Goal: Purchase product/service

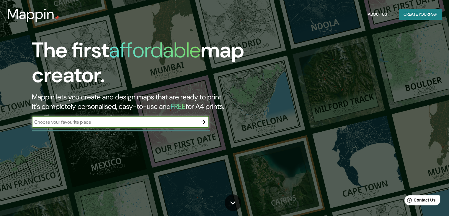
click at [102, 122] on input "text" at bounding box center [114, 121] width 165 height 7
type input "Tánger"
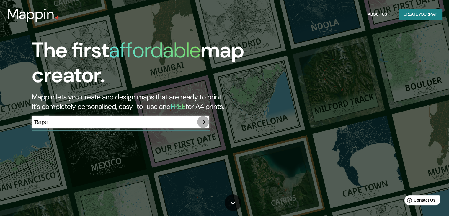
click at [203, 121] on icon "button" at bounding box center [203, 121] width 7 height 7
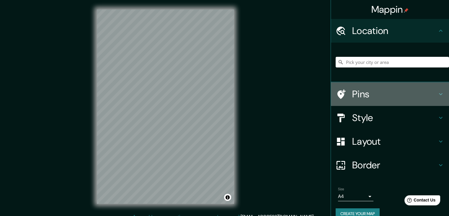
click at [399, 90] on h4 "Pins" at bounding box center [394, 94] width 85 height 12
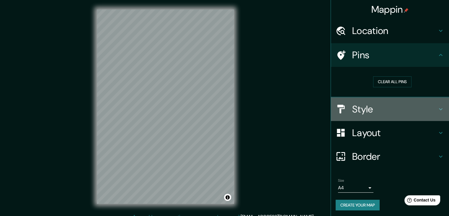
click at [385, 106] on h4 "Style" at bounding box center [394, 109] width 85 height 12
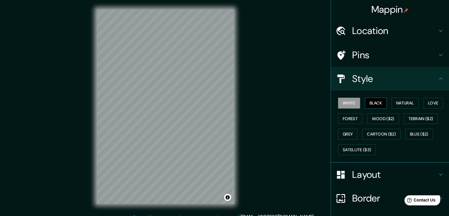
click at [379, 103] on button "Black" at bounding box center [376, 102] width 22 height 11
click at [352, 103] on button "White" at bounding box center [349, 102] width 22 height 11
click at [407, 105] on button "Natural" at bounding box center [405, 102] width 27 height 11
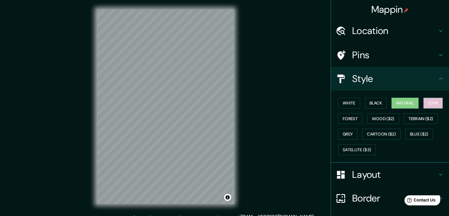
click at [427, 102] on button "Love" at bounding box center [433, 102] width 19 height 11
click at [349, 121] on button "Forest" at bounding box center [350, 118] width 25 height 11
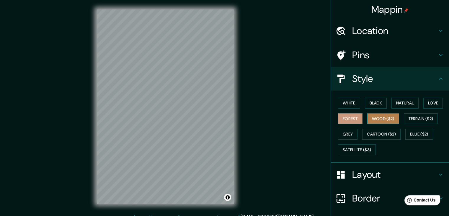
click at [375, 115] on button "Wood ($2)" at bounding box center [384, 118] width 32 height 11
click at [351, 134] on button "Grey" at bounding box center [347, 134] width 19 height 11
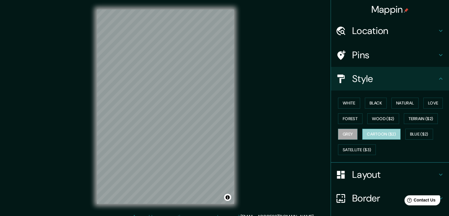
click at [393, 134] on button "Cartoon ($2)" at bounding box center [382, 134] width 38 height 11
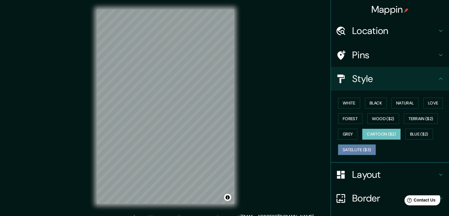
click at [359, 151] on button "Satellite ($3)" at bounding box center [357, 149] width 38 height 11
click at [373, 129] on button "Cartoon ($2)" at bounding box center [382, 134] width 38 height 11
click at [414, 135] on button "Blue ($2)" at bounding box center [420, 134] width 28 height 11
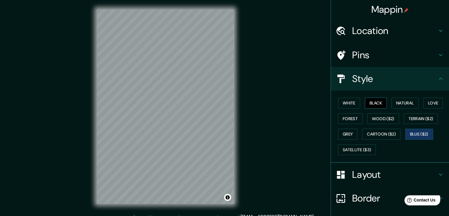
click at [375, 103] on button "Black" at bounding box center [376, 102] width 22 height 11
click at [353, 102] on button "White" at bounding box center [349, 102] width 22 height 11
click at [369, 173] on h4 "Layout" at bounding box center [394, 174] width 85 height 12
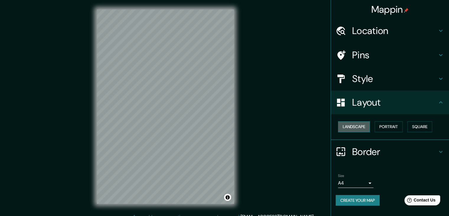
click at [360, 124] on button "Landscape" at bounding box center [354, 126] width 32 height 11
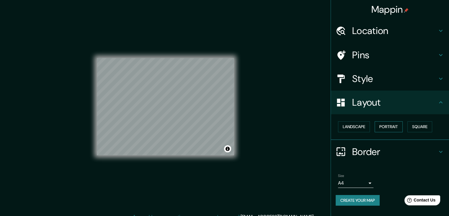
click at [389, 125] on button "Portrait" at bounding box center [389, 126] width 28 height 11
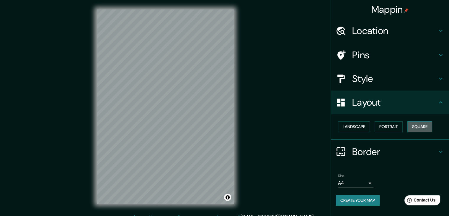
click at [416, 126] on button "Square" at bounding box center [420, 126] width 25 height 11
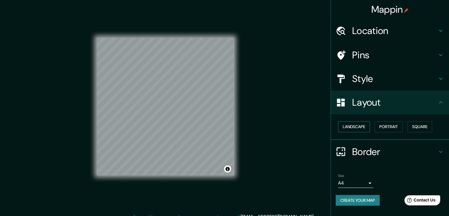
click at [356, 128] on button "Landscape" at bounding box center [354, 126] width 32 height 11
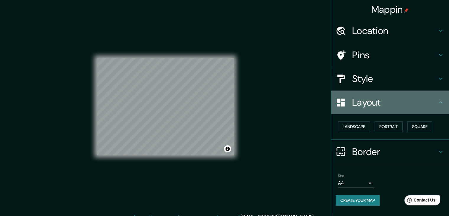
click at [355, 98] on h4 "Layout" at bounding box center [394, 102] width 85 height 12
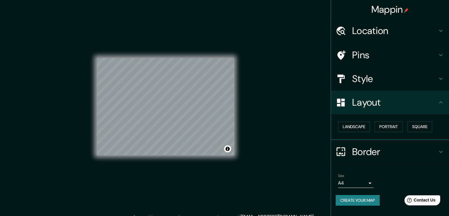
click at [375, 148] on h4 "Border" at bounding box center [394, 152] width 85 height 12
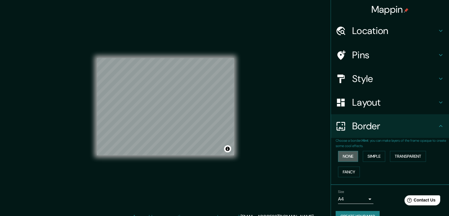
click at [350, 156] on button "None" at bounding box center [348, 156] width 20 height 11
click at [347, 172] on button "Fancy" at bounding box center [349, 171] width 22 height 11
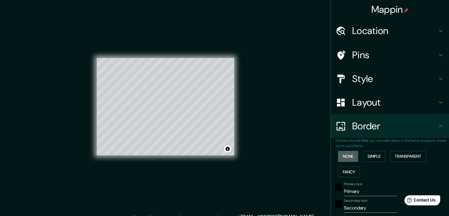
click at [344, 154] on button "None" at bounding box center [348, 156] width 20 height 11
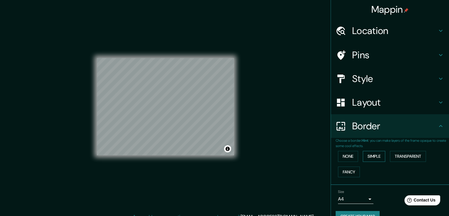
click at [363, 154] on button "Simple" at bounding box center [374, 156] width 22 height 11
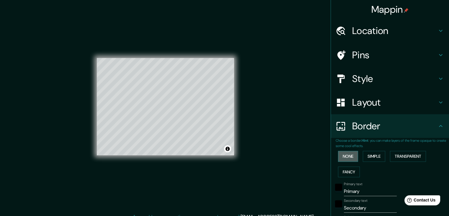
click at [349, 152] on button "None" at bounding box center [348, 156] width 20 height 11
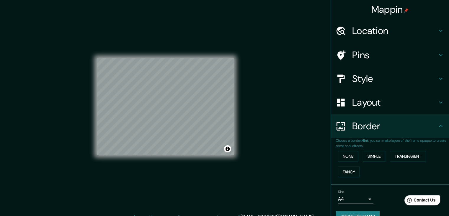
scroll to position [12, 0]
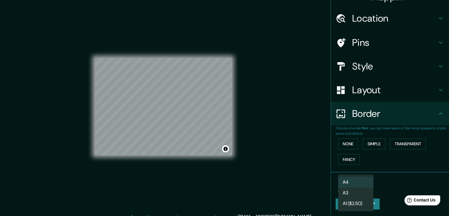
click at [350, 189] on body "Mappin Location Pins Style Layout Border Choose a border. Hint : you can make l…" at bounding box center [224, 108] width 449 height 216
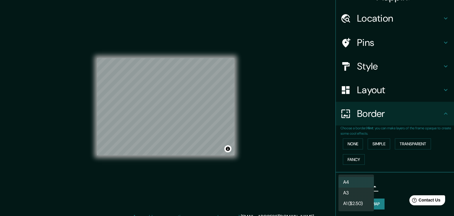
click at [365, 191] on li "A3" at bounding box center [355, 192] width 35 height 11
type input "a4"
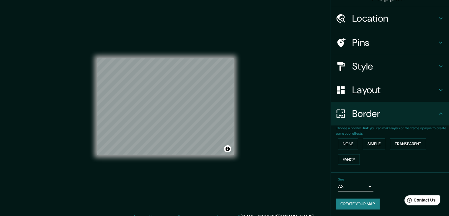
click at [360, 206] on button "Create your map" at bounding box center [358, 203] width 44 height 11
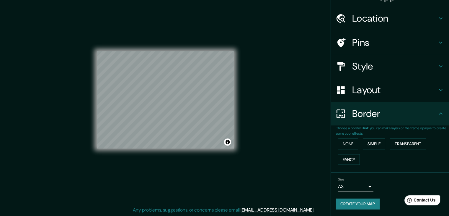
click at [365, 202] on button "Create your map" at bounding box center [358, 203] width 44 height 11
click at [228, 142] on button "Toggle attribution" at bounding box center [227, 141] width 7 height 7
click at [229, 142] on button "Toggle attribution" at bounding box center [227, 141] width 7 height 7
